Goal: Task Accomplishment & Management: Use online tool/utility

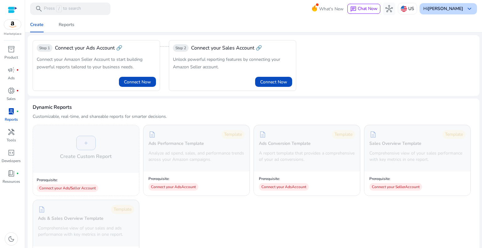
click at [459, 10] on b "[PERSON_NAME]" at bounding box center [445, 9] width 35 height 6
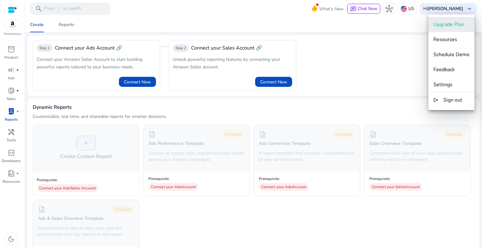
click at [447, 19] on button "Upgrade Plan" at bounding box center [451, 24] width 46 height 15
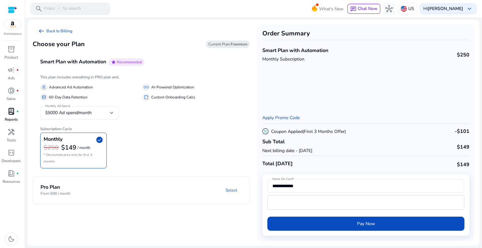
click at [5, 117] on p "Reports" at bounding box center [11, 120] width 13 height 6
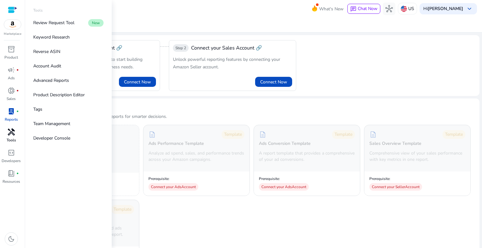
click at [9, 136] on span "handyman" at bounding box center [12, 132] width 8 height 8
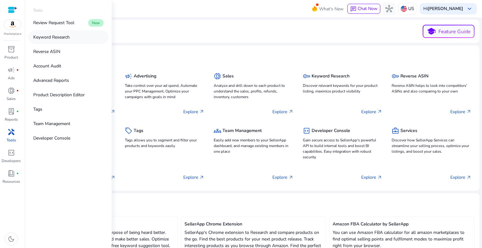
click at [61, 35] on p "Keyword Research" at bounding box center [51, 37] width 36 height 7
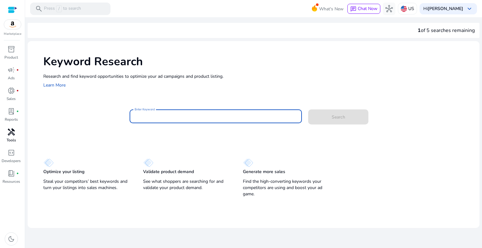
click at [172, 116] on input "Enter Keyword" at bounding box center [216, 116] width 162 height 7
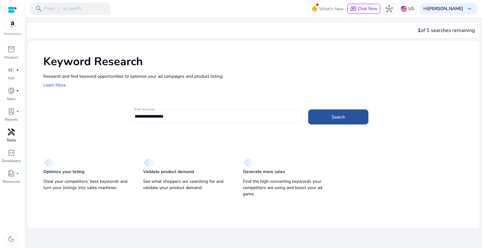
click at [341, 116] on span "Search" at bounding box center [338, 117] width 13 height 7
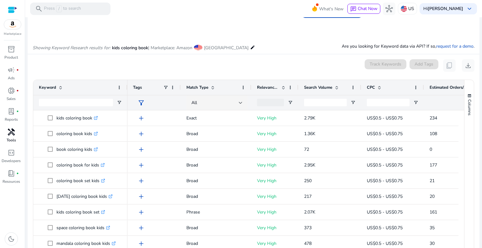
scroll to position [40, 0]
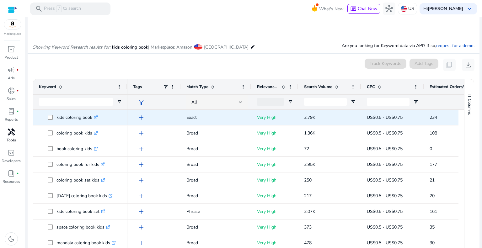
click at [357, 130] on div "1.36K" at bounding box center [329, 132] width 63 height 15
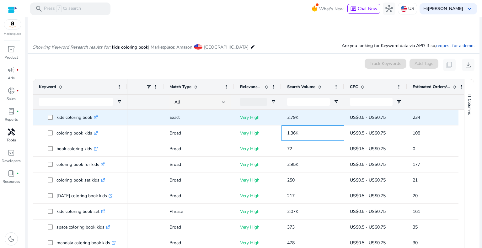
scroll to position [0, 36]
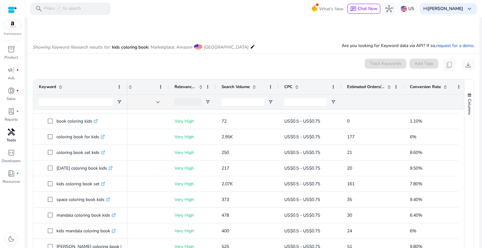
click at [444, 85] on span at bounding box center [445, 86] width 5 height 5
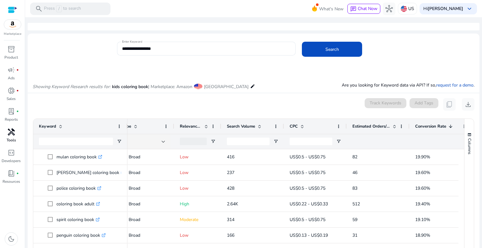
click at [396, 125] on span at bounding box center [394, 126] width 5 height 5
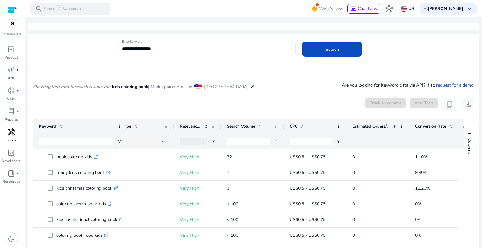
click at [396, 125] on span at bounding box center [394, 126] width 5 height 5
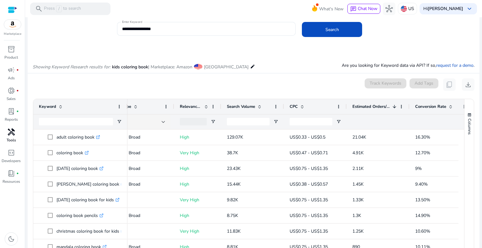
scroll to position [0, 0]
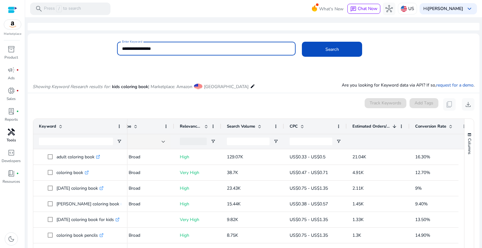
drag, startPoint x: 181, startPoint y: 46, endPoint x: 85, endPoint y: 56, distance: 96.5
click at [85, 56] on div "**********" at bounding box center [251, 52] width 447 height 20
click at [302, 42] on button "Search" at bounding box center [332, 49] width 60 height 15
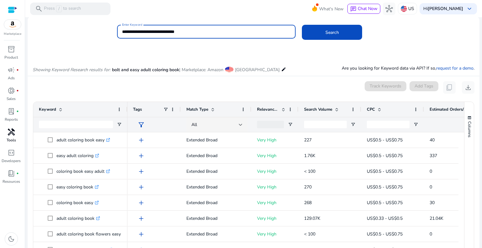
scroll to position [19, 0]
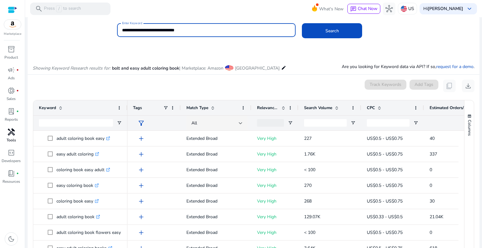
click at [130, 30] on input "**********" at bounding box center [206, 30] width 169 height 7
type input "**********"
click at [302, 23] on button "Search" at bounding box center [332, 30] width 60 height 15
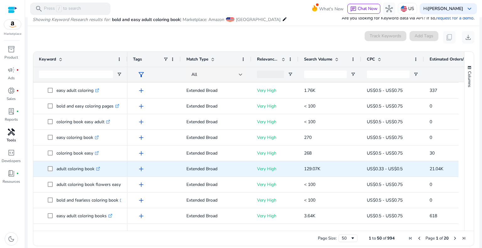
scroll to position [0, 0]
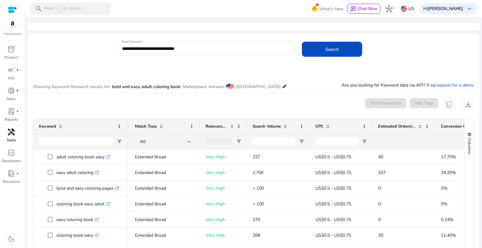
click at [283, 125] on span at bounding box center [285, 126] width 5 height 5
